Goal: Communication & Community: Participate in discussion

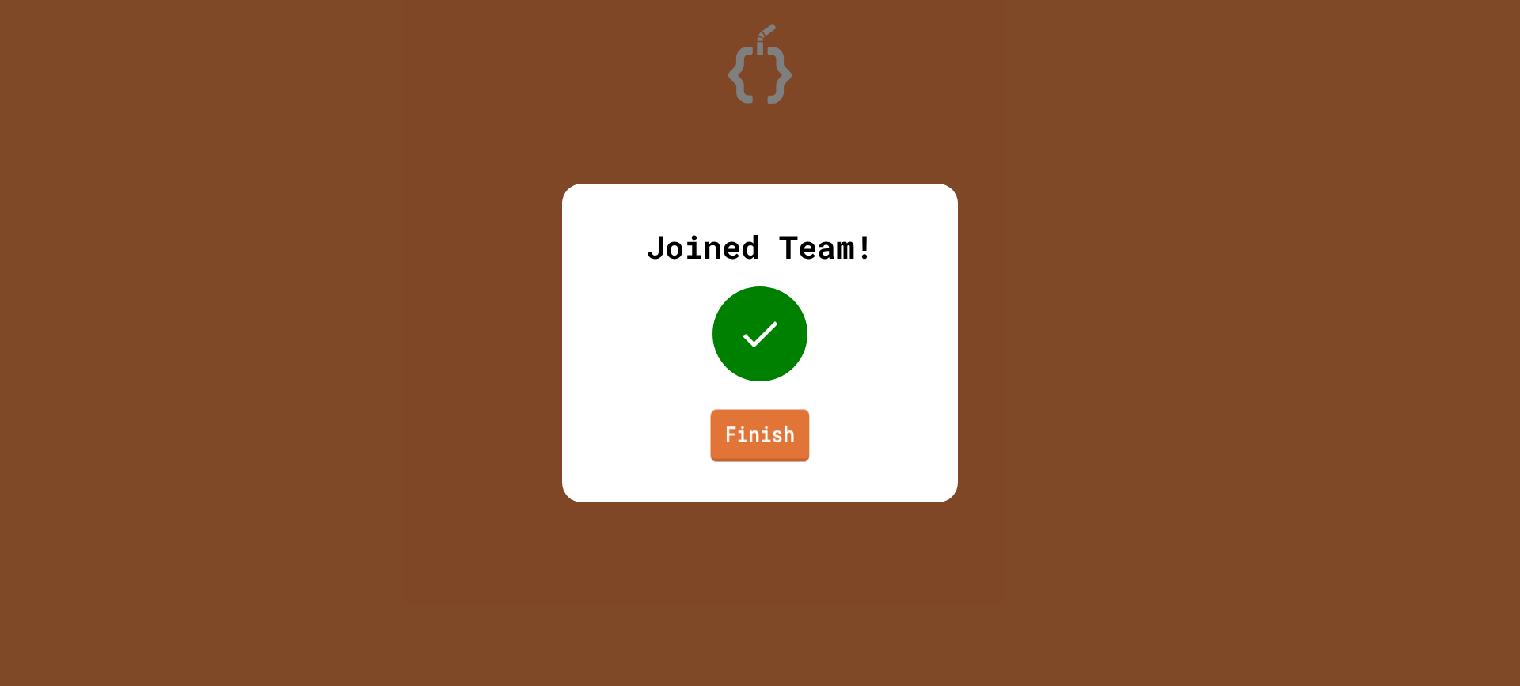
click at [769, 437] on link "Finish" at bounding box center [760, 436] width 99 height 52
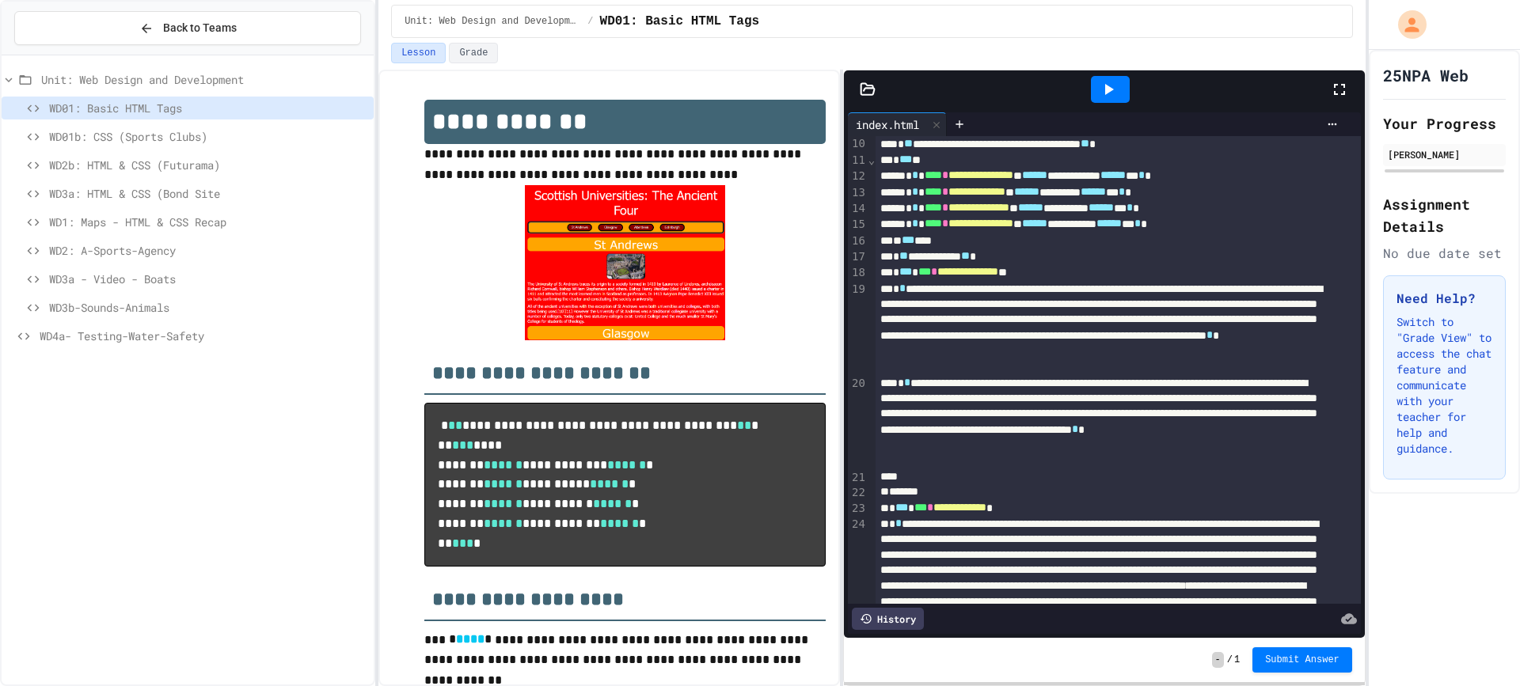
scroll to position [158, 0]
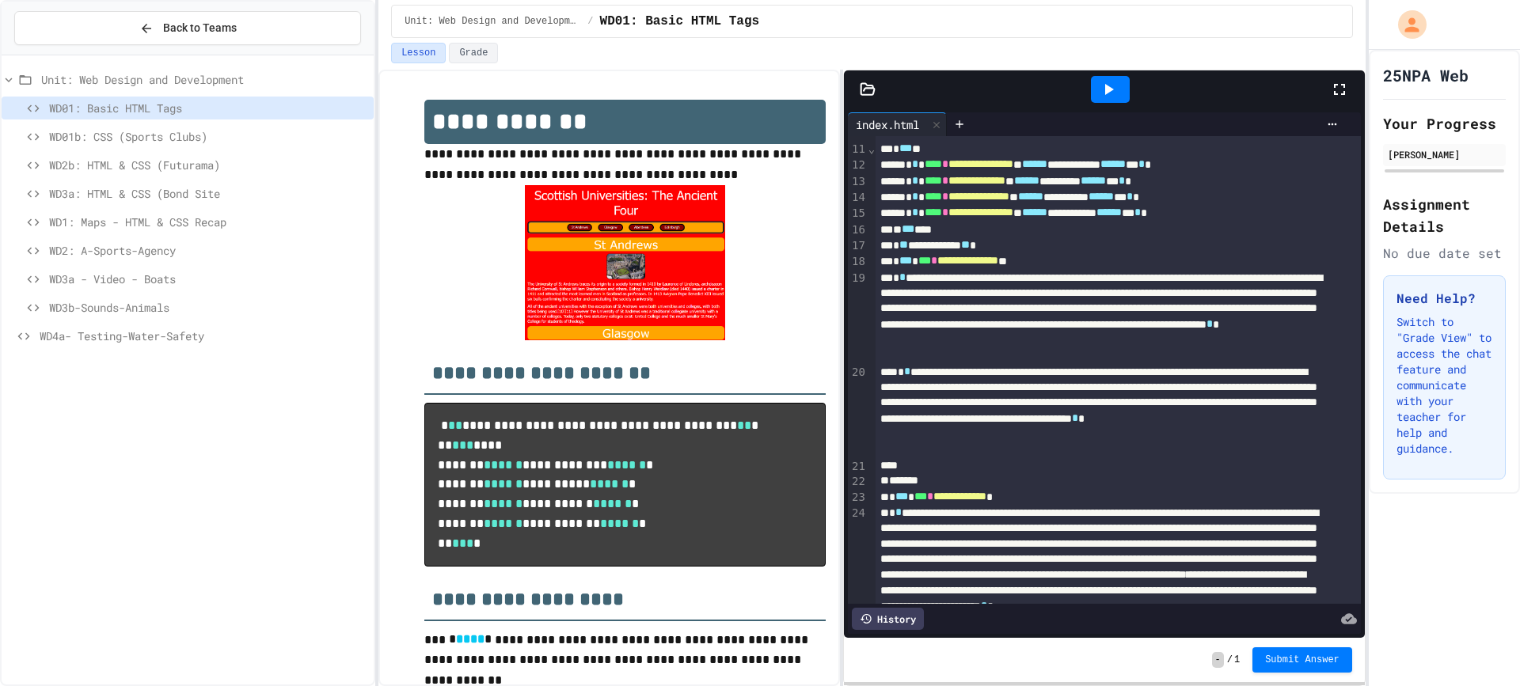
click at [1118, 80] on icon at bounding box center [1108, 89] width 19 height 19
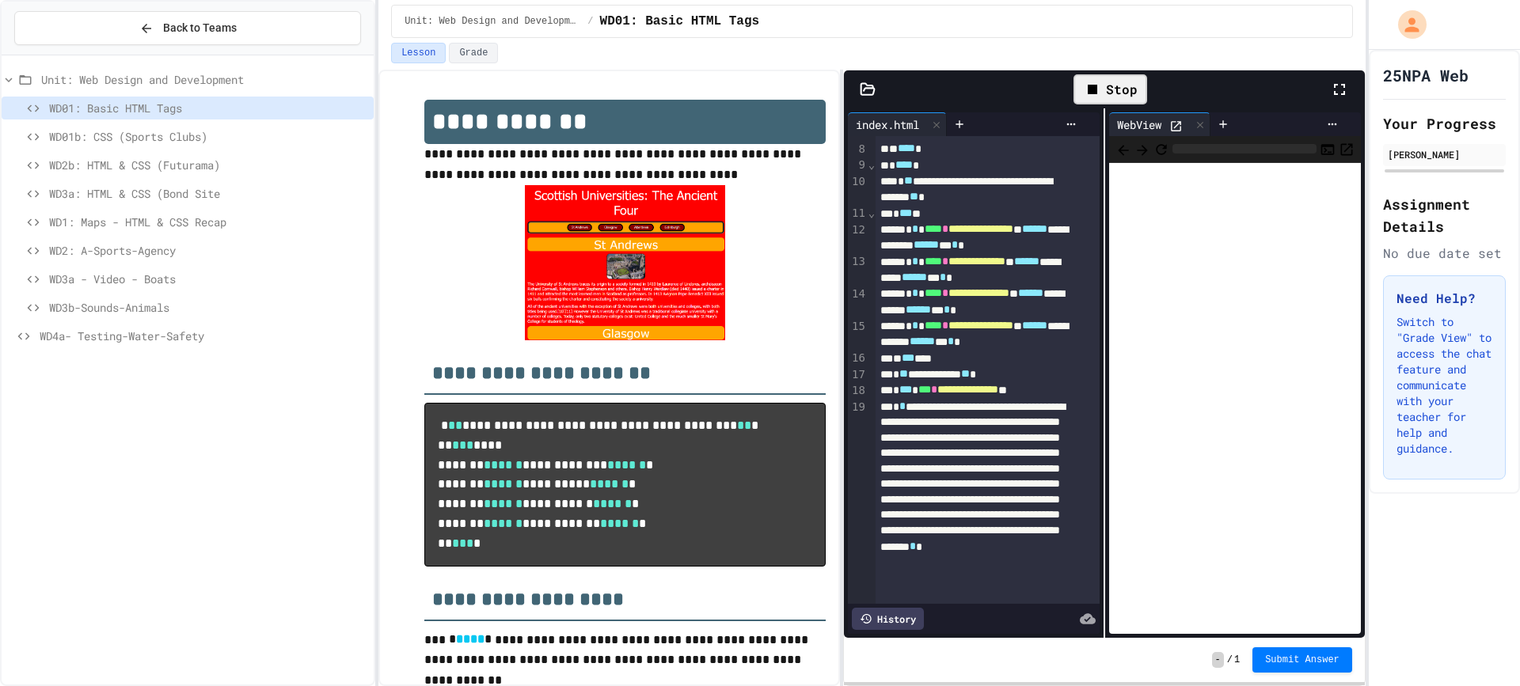
scroll to position [222, 0]
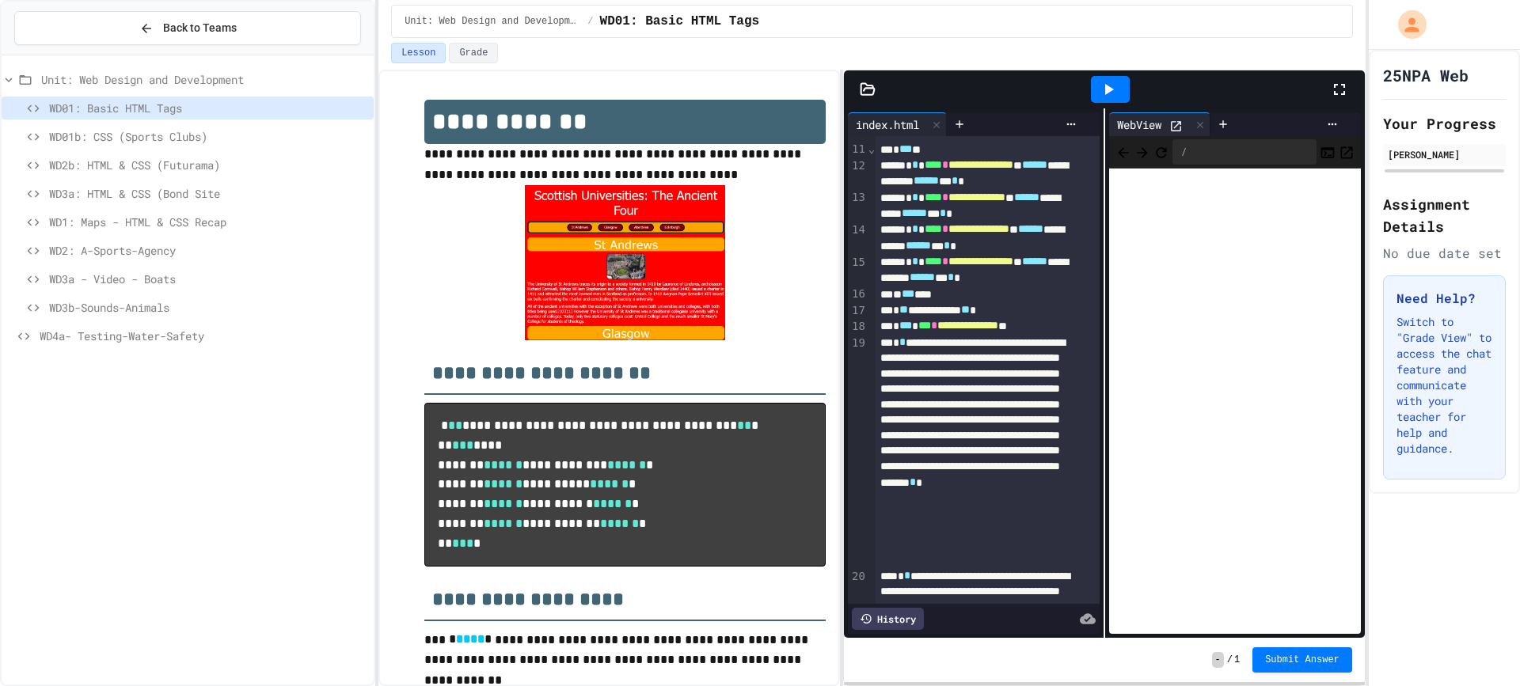
click at [174, 334] on span "WD4a- Testing-Water-Safety" at bounding box center [204, 336] width 328 height 17
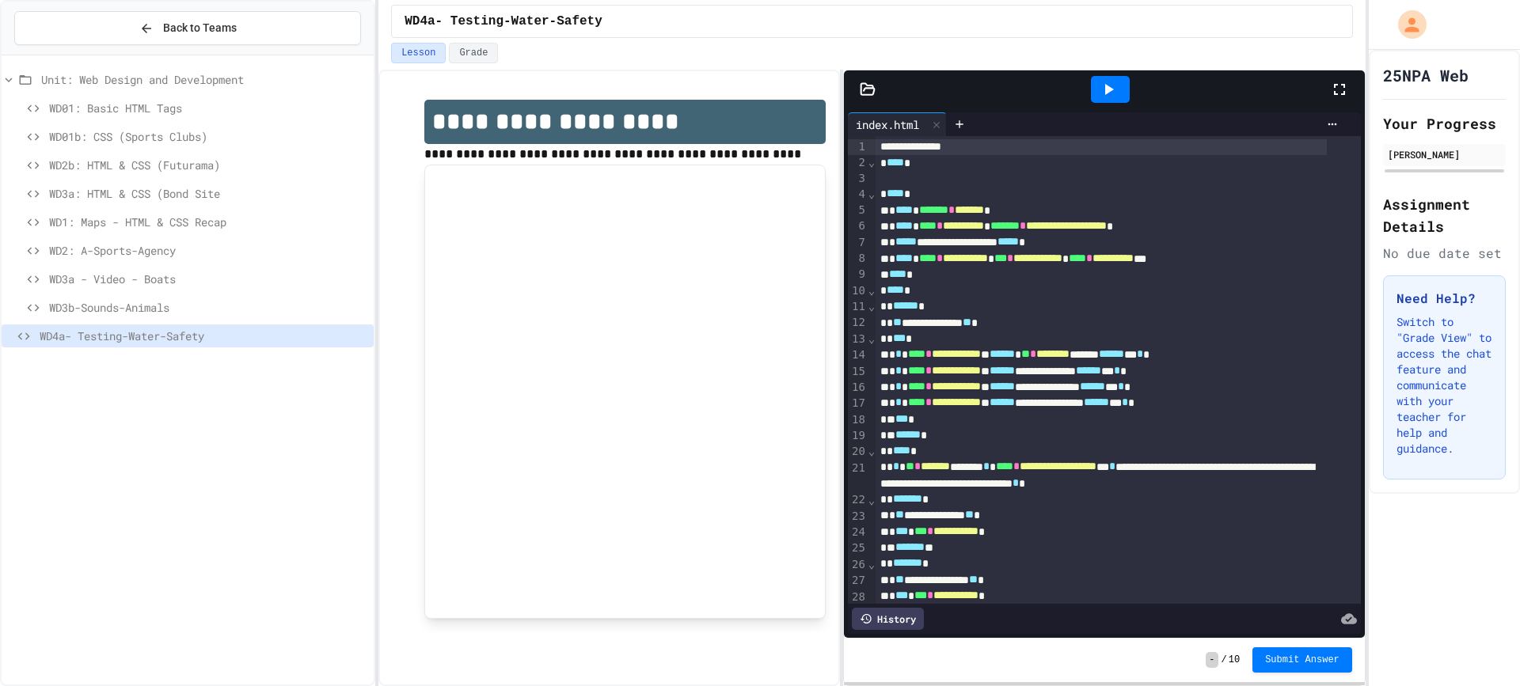
click at [1110, 93] on icon at bounding box center [1108, 89] width 19 height 19
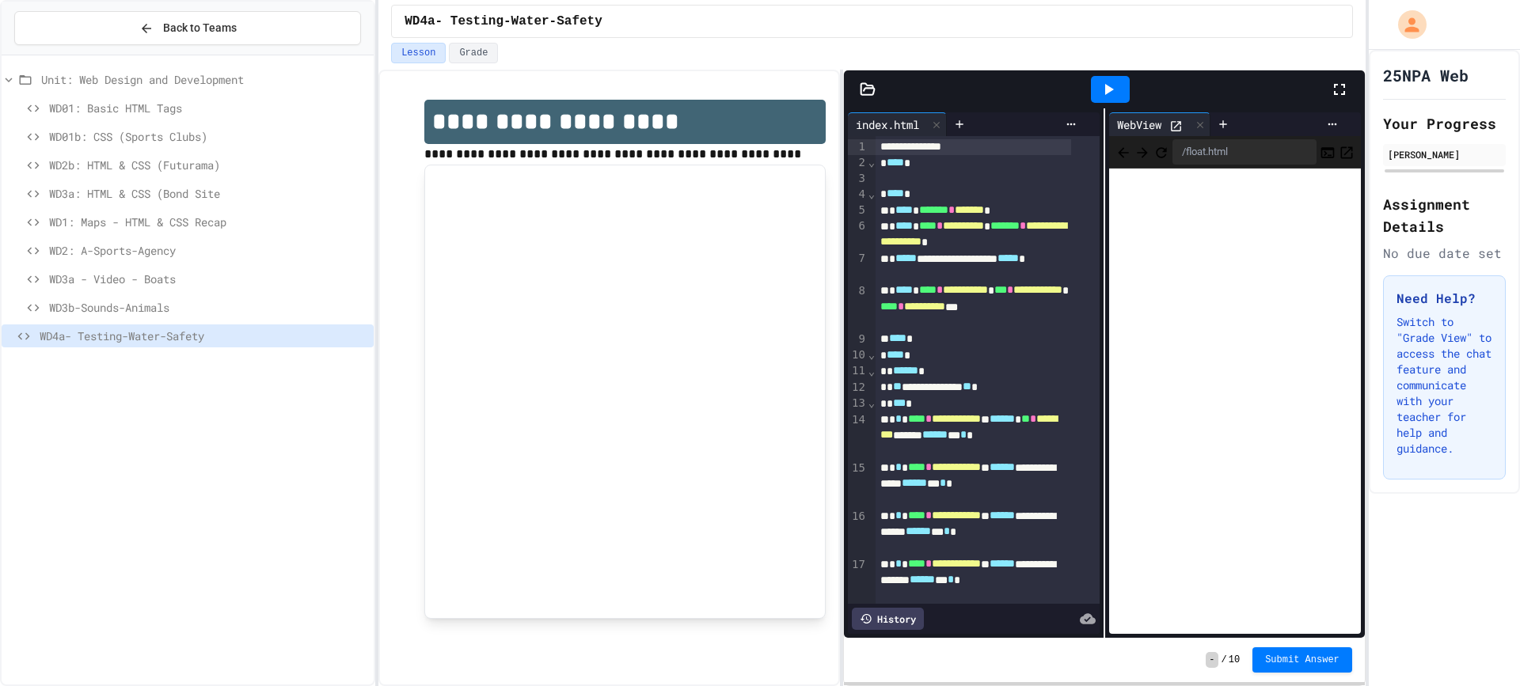
click at [1105, 100] on div at bounding box center [1110, 89] width 39 height 27
click at [1200, 118] on div at bounding box center [1200, 124] width 19 height 23
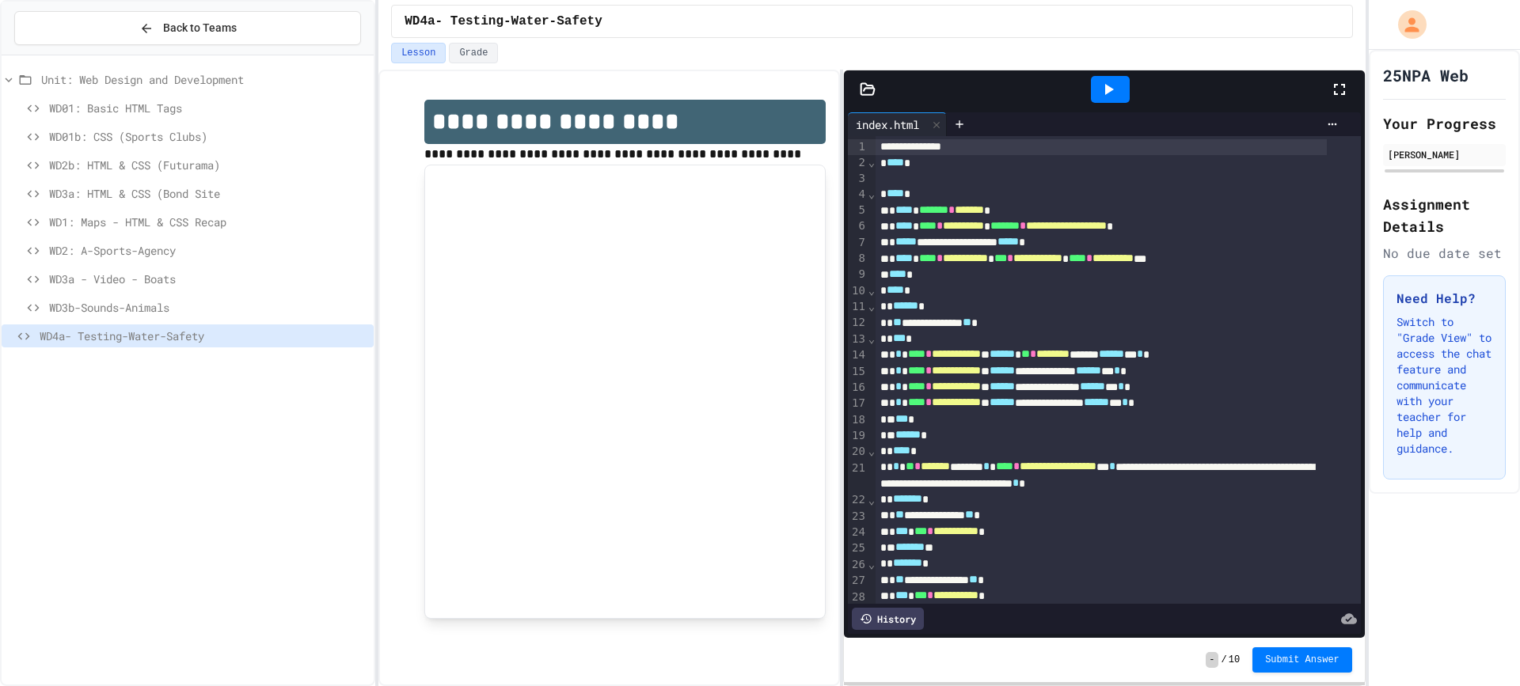
click at [1126, 99] on div at bounding box center [1110, 89] width 39 height 27
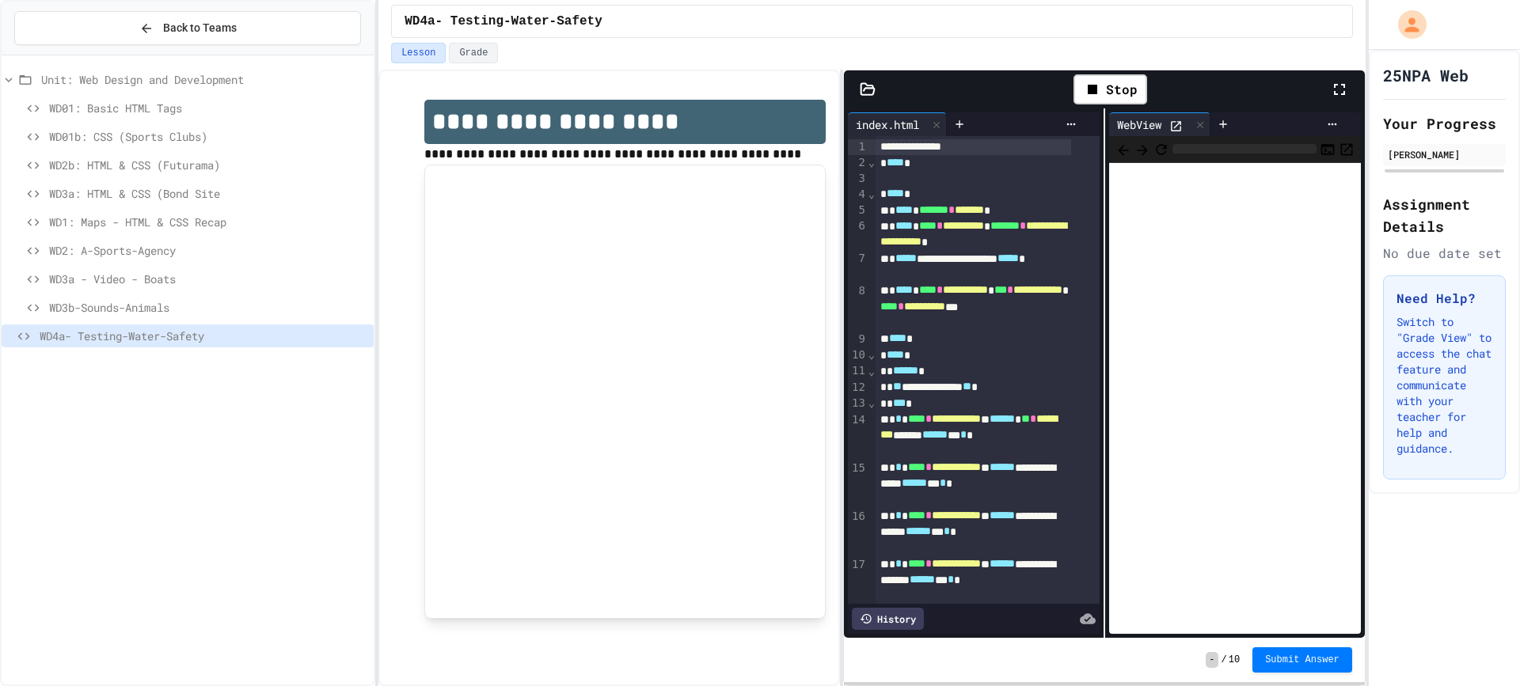
click at [1327, 96] on div "Stop" at bounding box center [1110, 89] width 439 height 46
click at [1337, 93] on icon at bounding box center [1339, 89] width 19 height 19
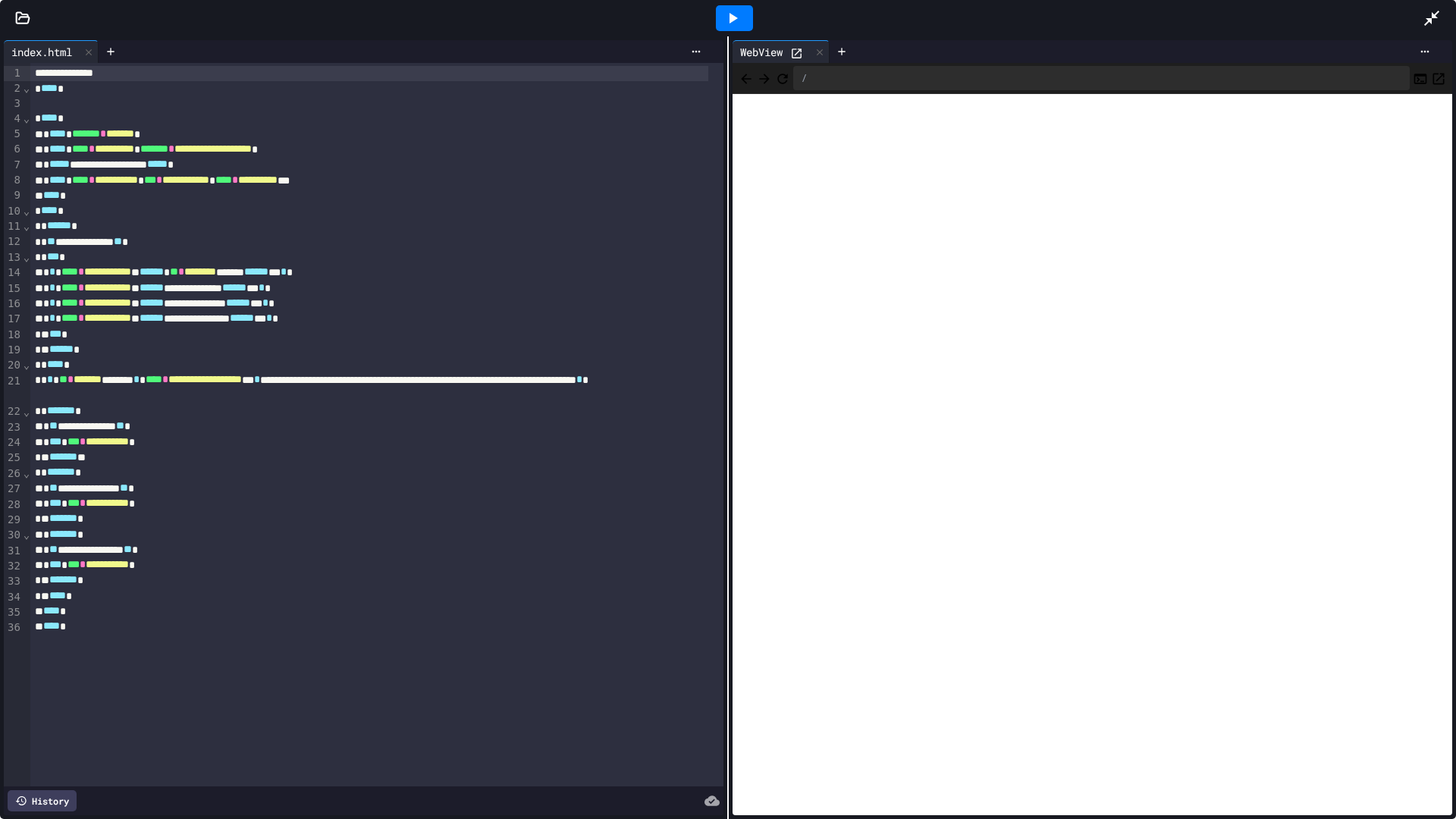
click at [1440, 17] on icon at bounding box center [1431, 17] width 18 height 18
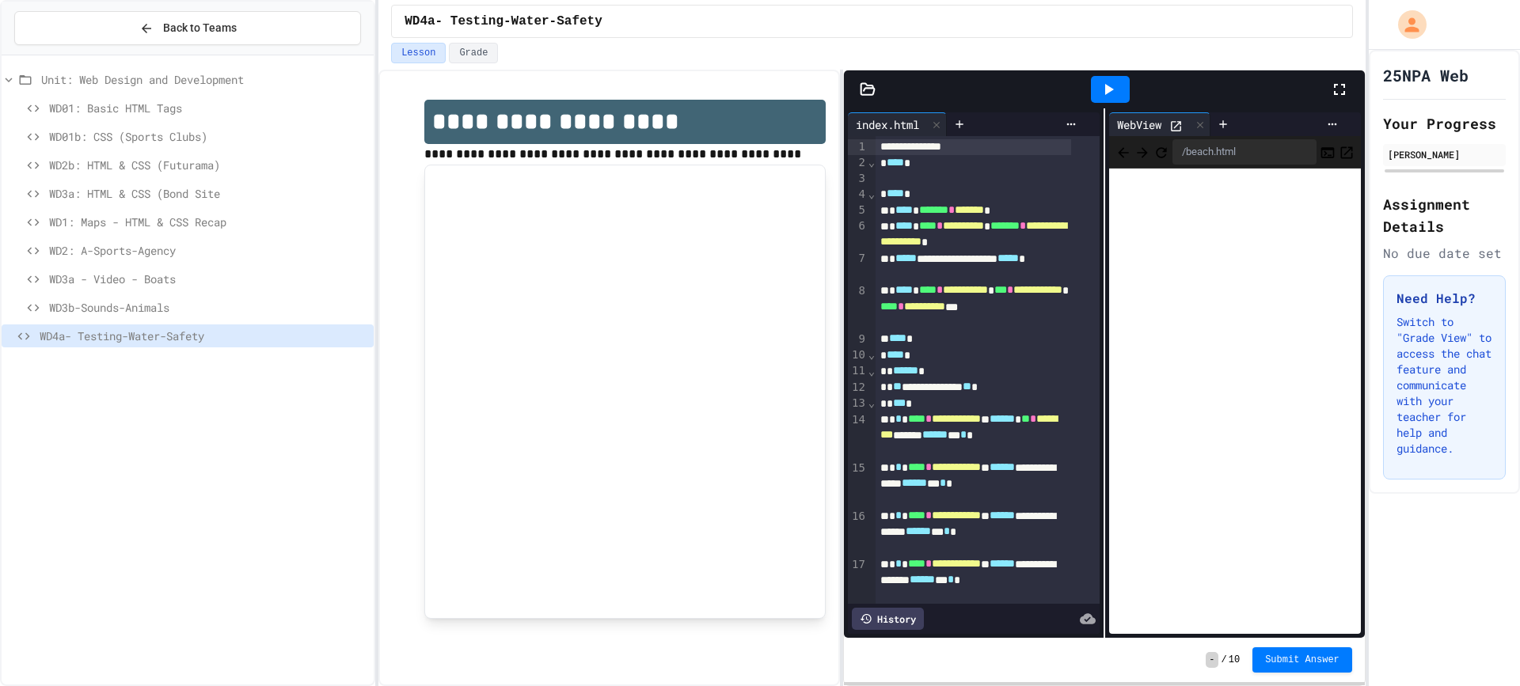
click at [1123, 87] on div at bounding box center [1110, 89] width 39 height 27
click at [1339, 93] on icon at bounding box center [1339, 89] width 19 height 19
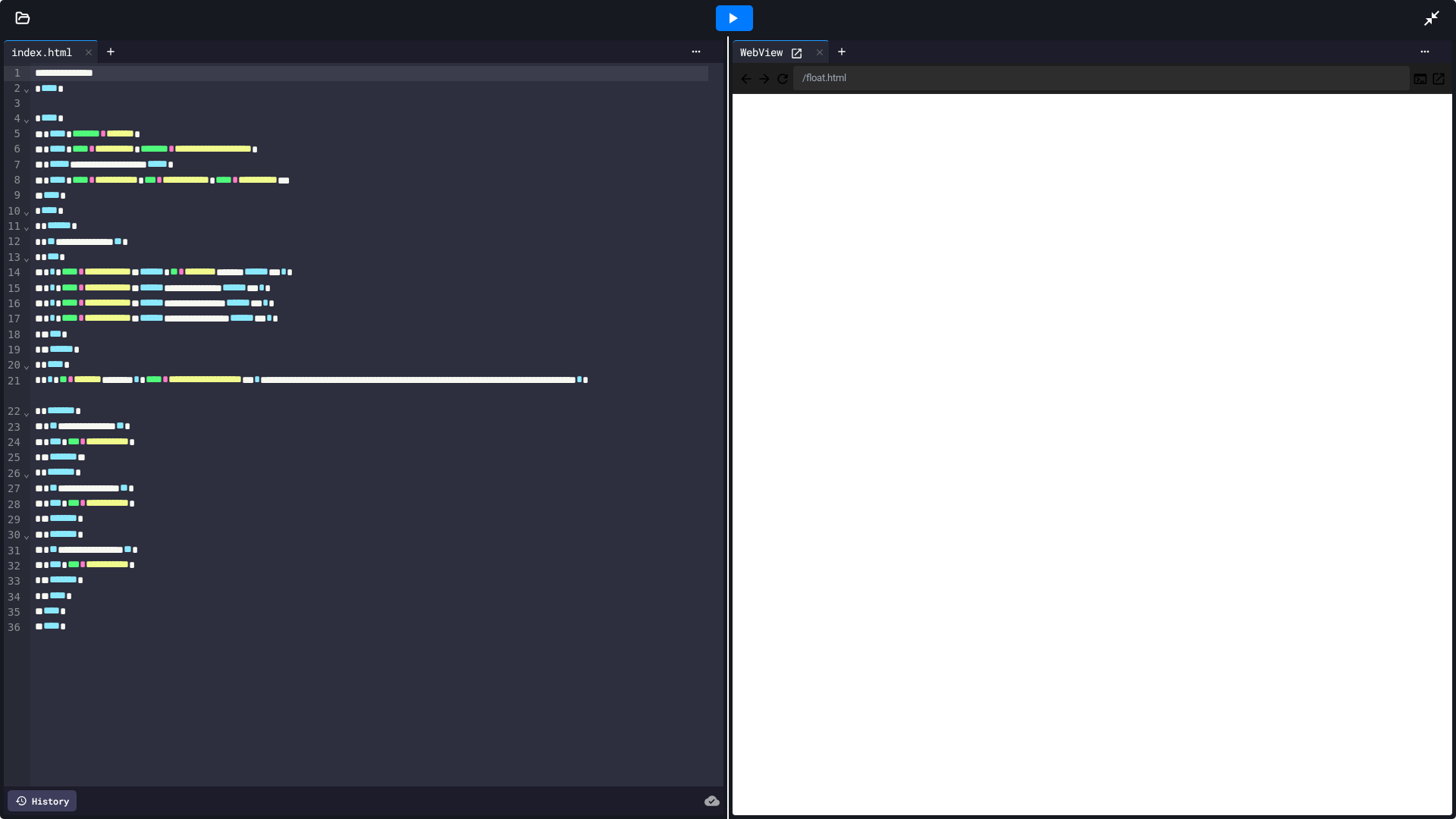
click at [1443, 21] on div at bounding box center [1439, 18] width 34 height 41
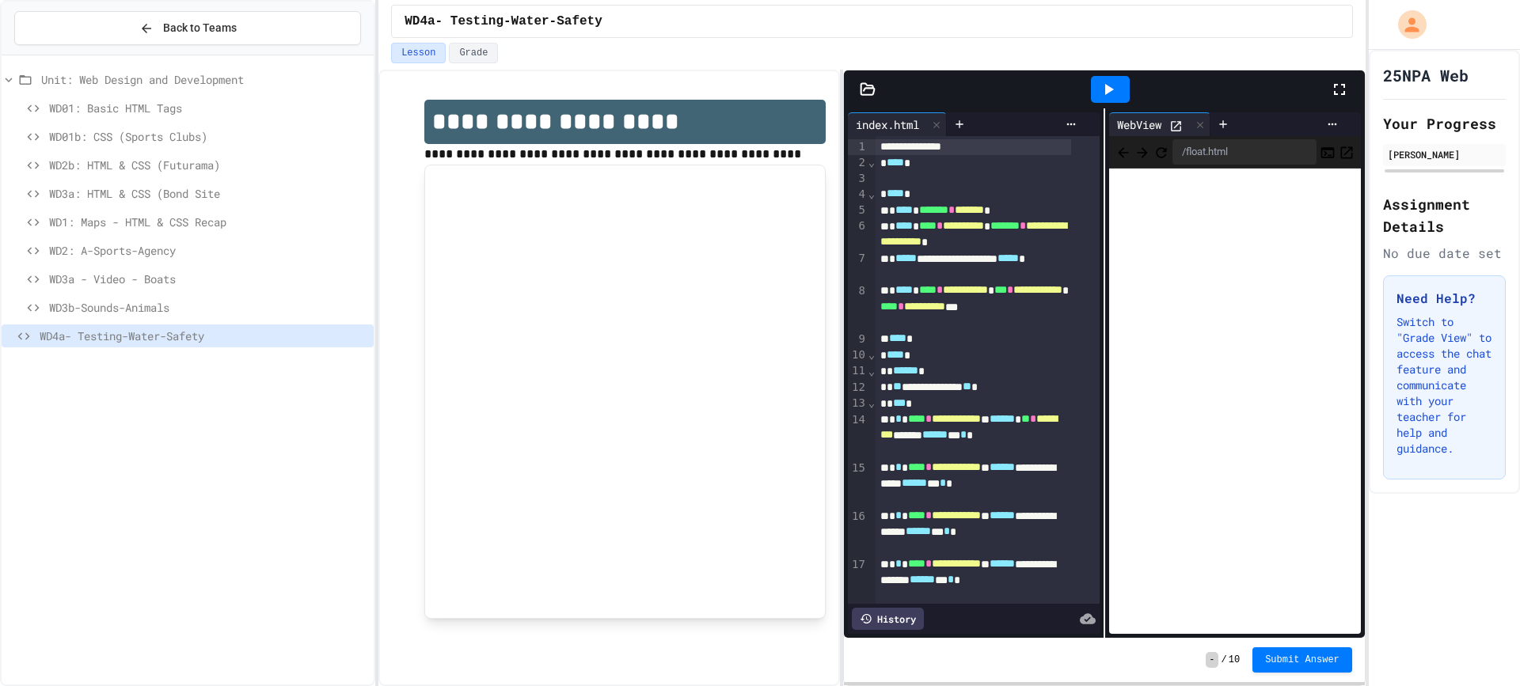
click at [1130, 92] on div at bounding box center [1110, 89] width 55 height 43
click at [1118, 81] on icon at bounding box center [1108, 89] width 19 height 19
click at [1337, 80] on icon at bounding box center [1339, 89] width 19 height 19
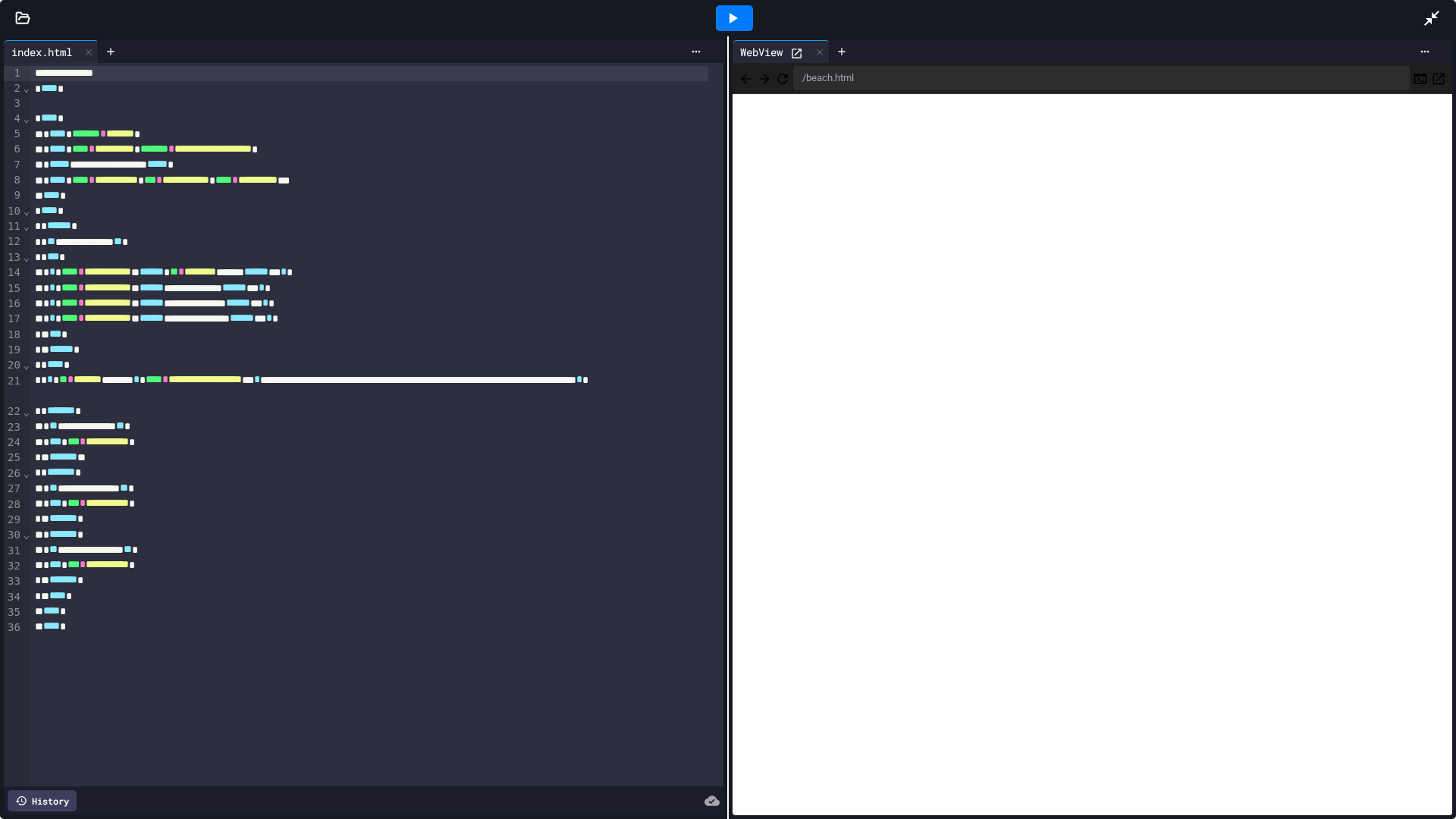
click at [1418, 24] on div at bounding box center [734, 18] width 1377 height 41
click at [1436, 17] on icon at bounding box center [1432, 18] width 15 height 15
